Goal: Information Seeking & Learning: Learn about a topic

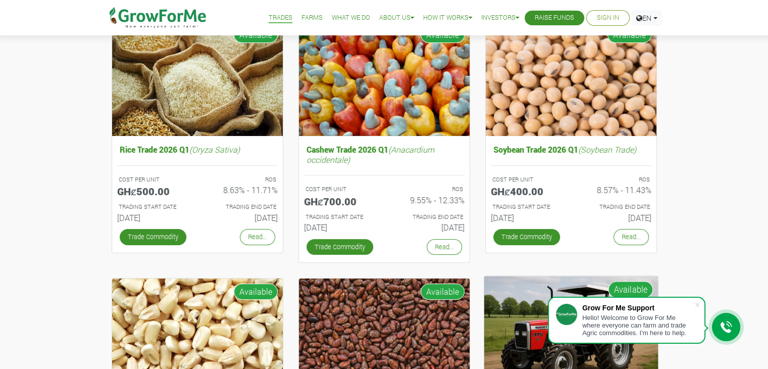
scroll to position [123, 0]
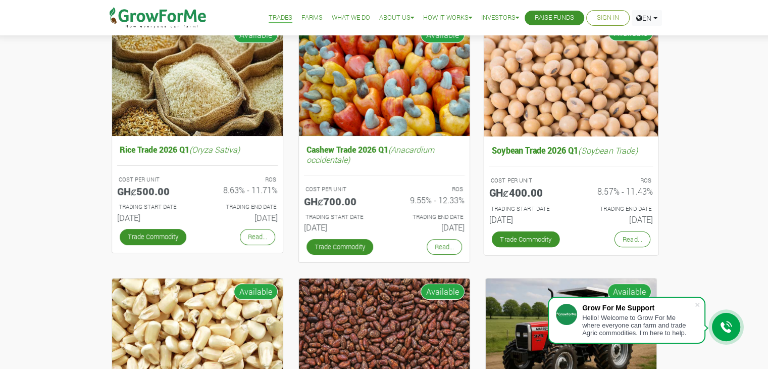
click at [619, 216] on h6 "[DATE]" at bounding box center [616, 219] width 74 height 10
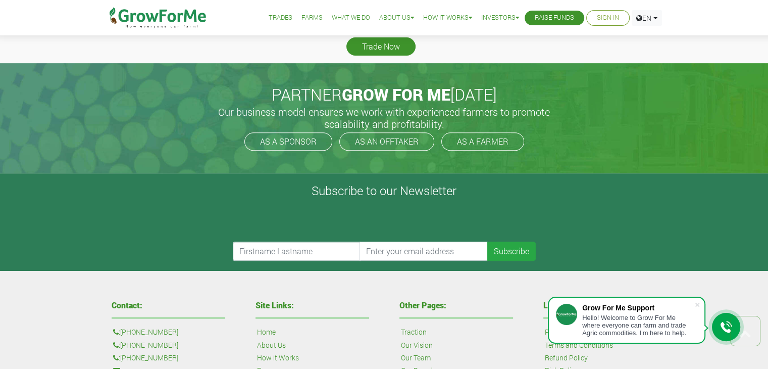
scroll to position [425, 0]
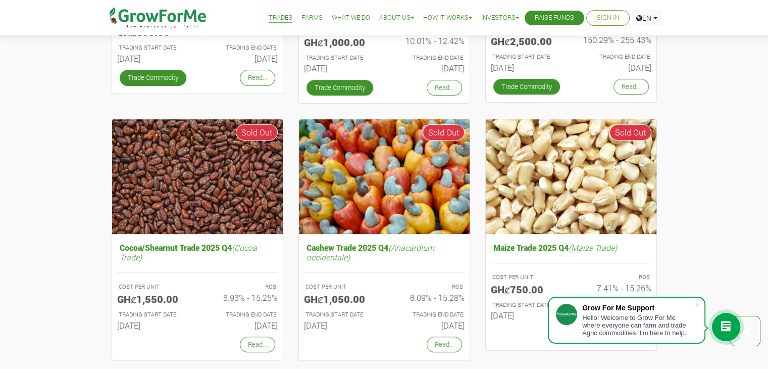
scroll to position [539, 0]
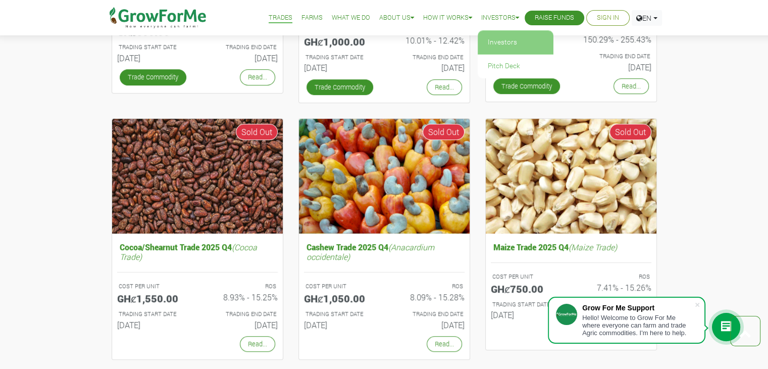
click at [506, 40] on link "Investors" at bounding box center [516, 42] width 76 height 23
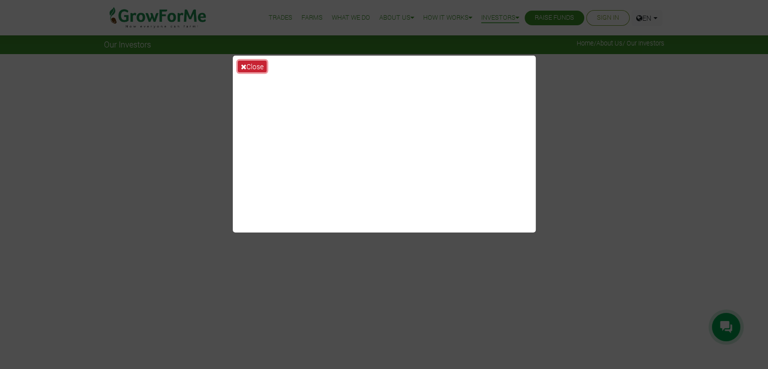
click at [253, 67] on button "Close" at bounding box center [252, 67] width 29 height 12
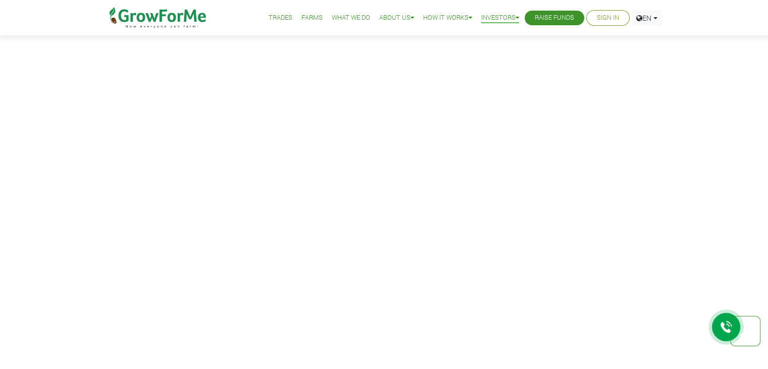
scroll to position [1896, 0]
